Goal: Information Seeking & Learning: Check status

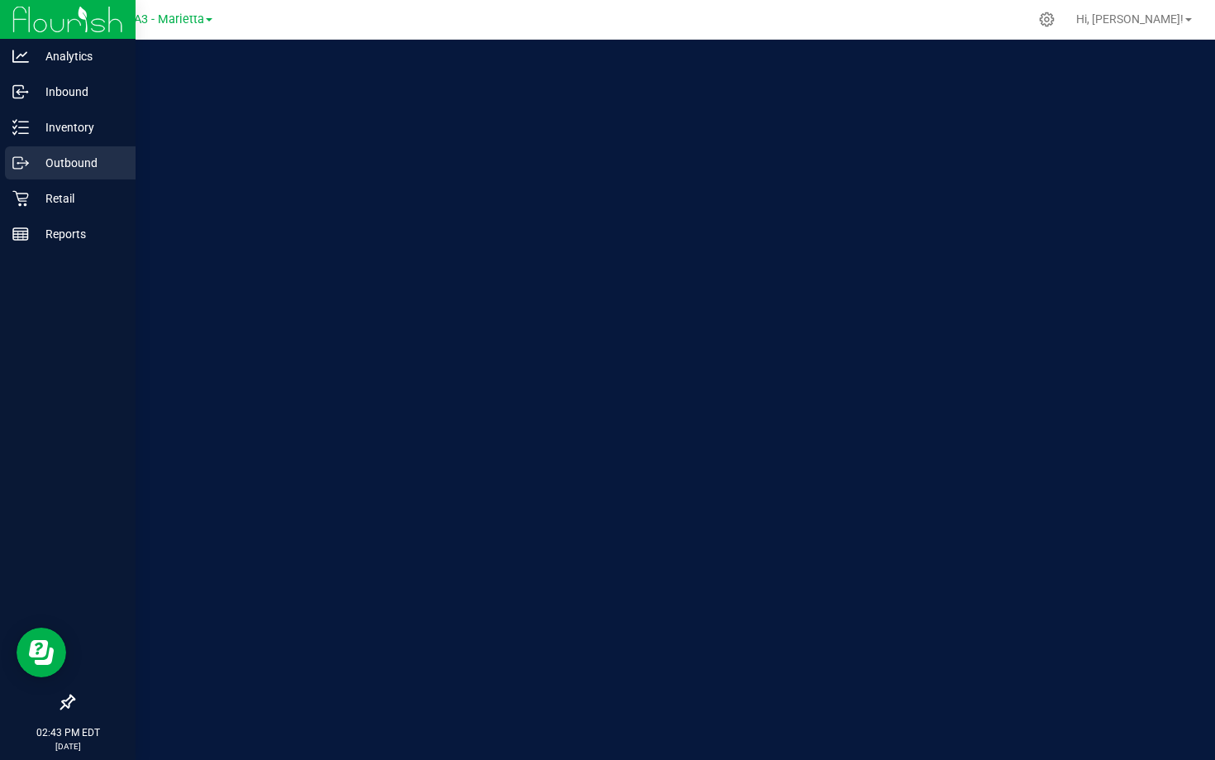
click at [24, 174] on div "Outbound" at bounding box center [70, 162] width 131 height 33
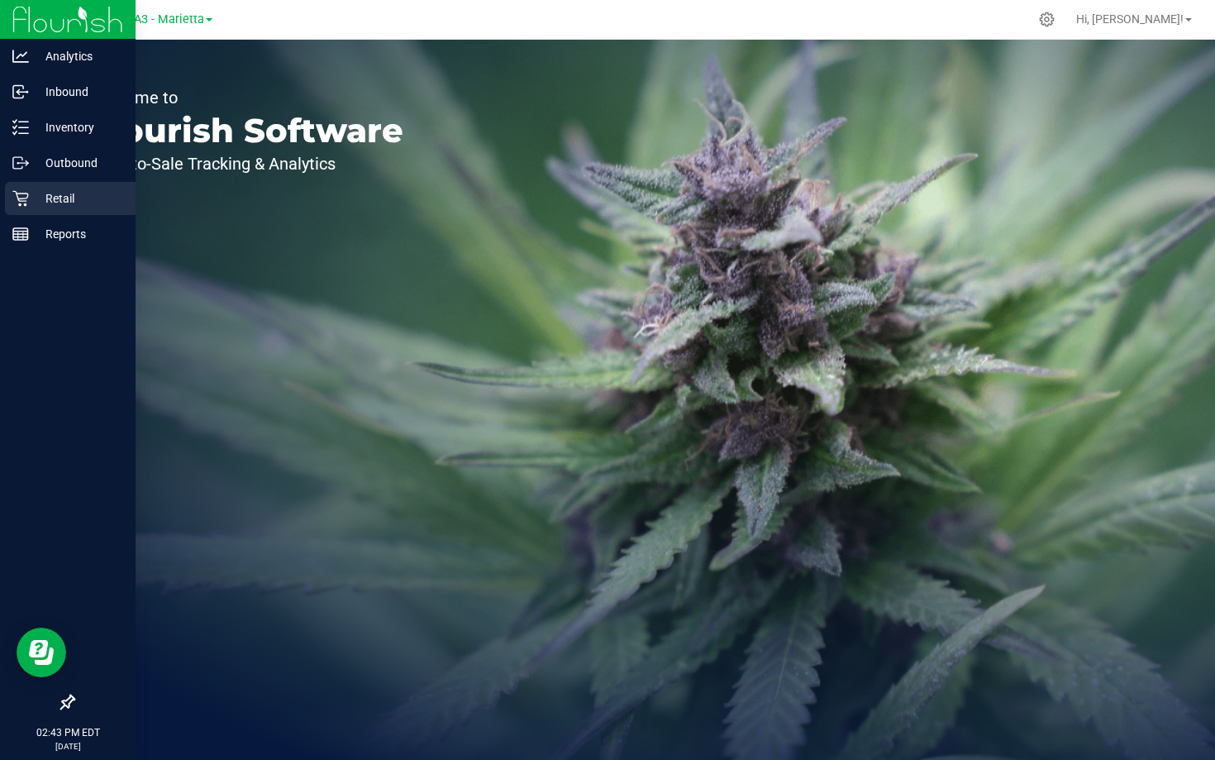
click at [30, 190] on p "Retail" at bounding box center [78, 198] width 99 height 20
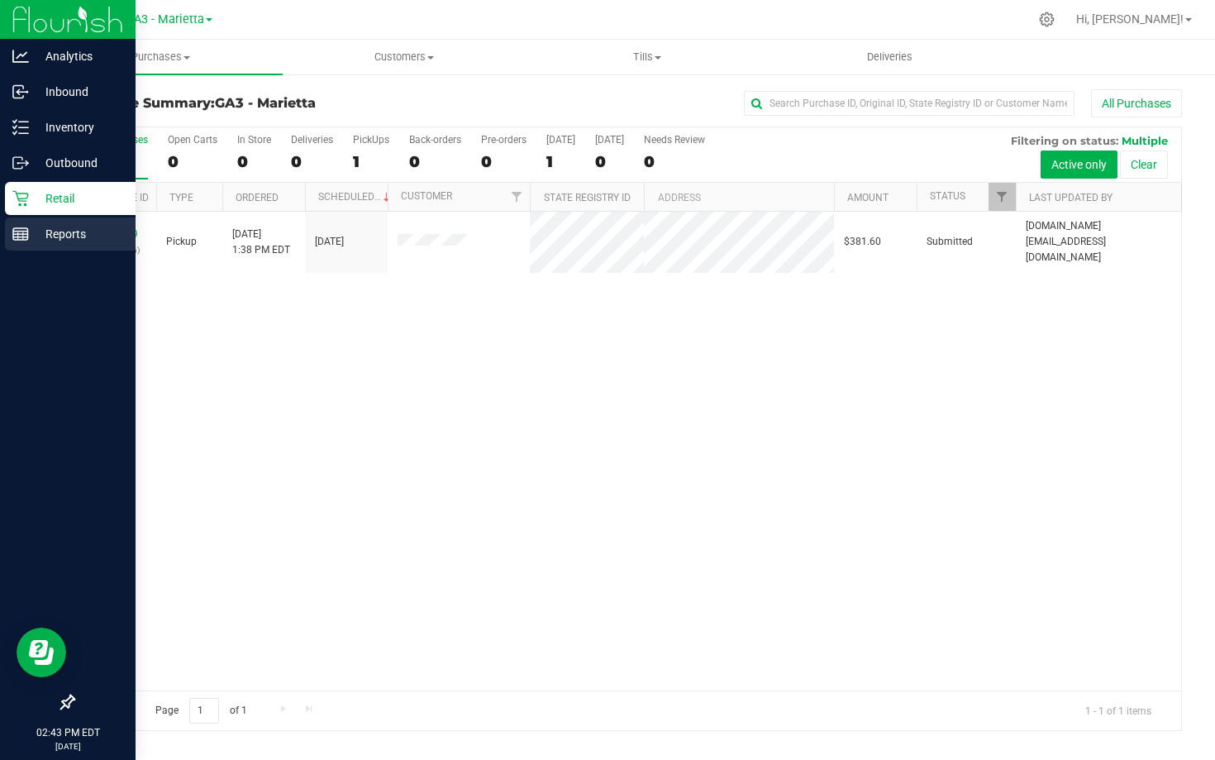
click at [44, 230] on p "Reports" at bounding box center [78, 234] width 99 height 20
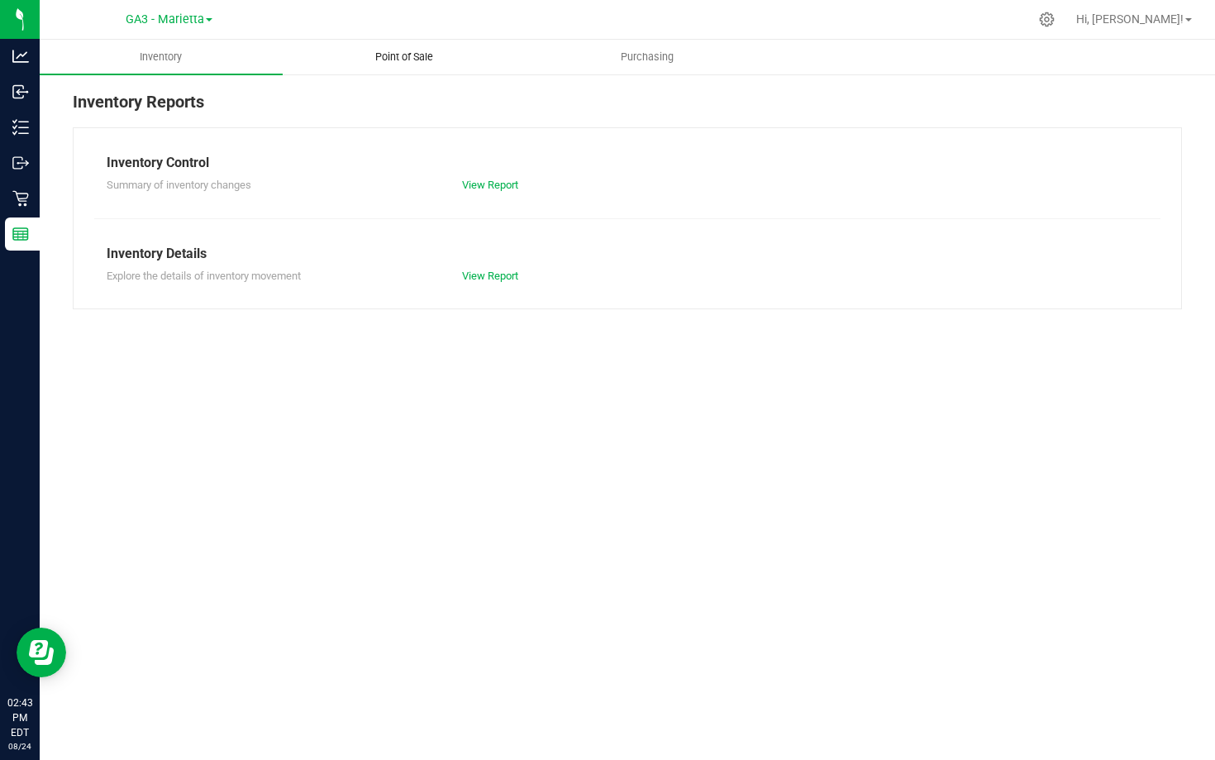
click at [417, 42] on uib-tab-heading "Point of Sale" at bounding box center [404, 57] width 241 height 33
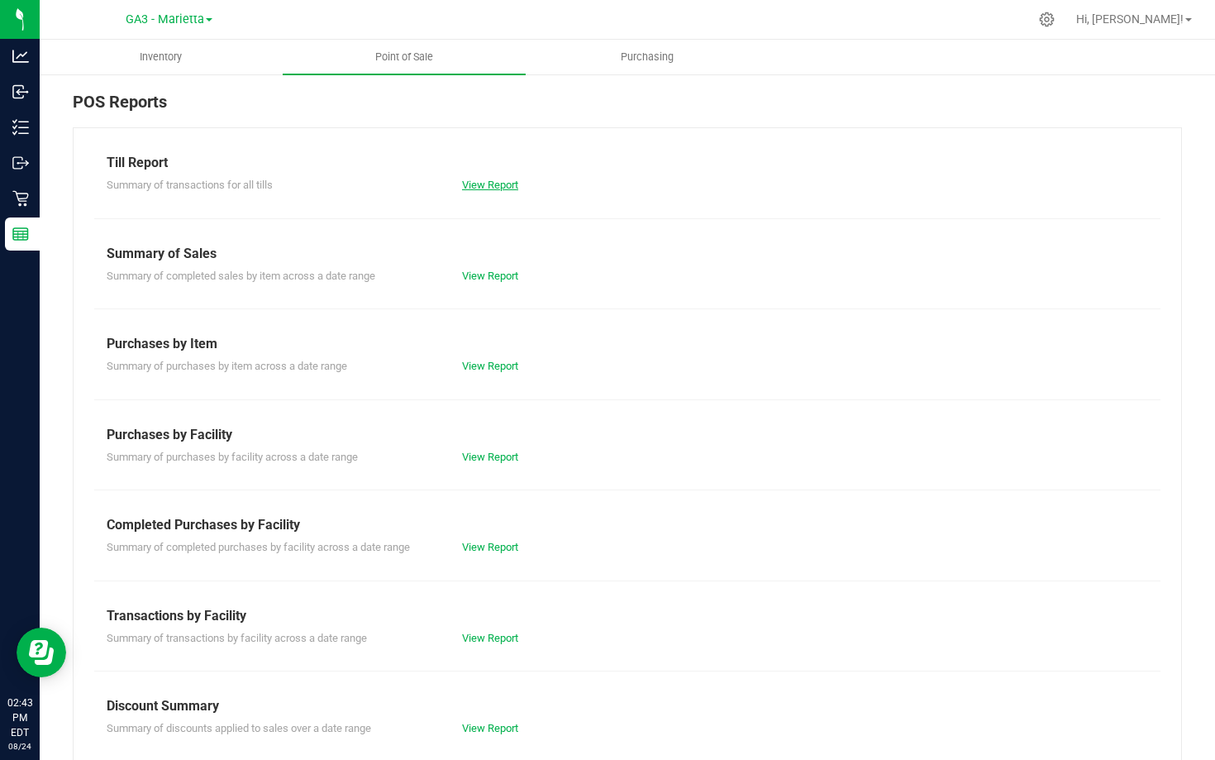
click at [474, 188] on link "View Report" at bounding box center [490, 185] width 56 height 12
